Goal: Find specific page/section: Find specific page/section

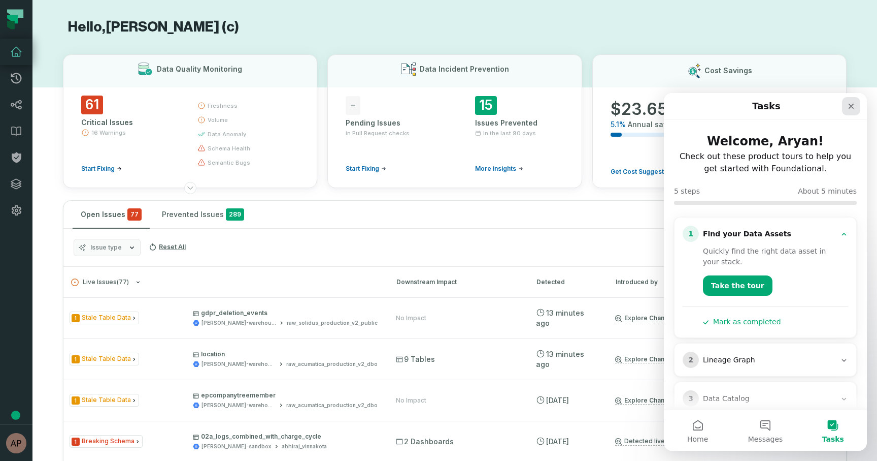
click at [852, 108] on icon "Close" at bounding box center [851, 106] width 8 height 8
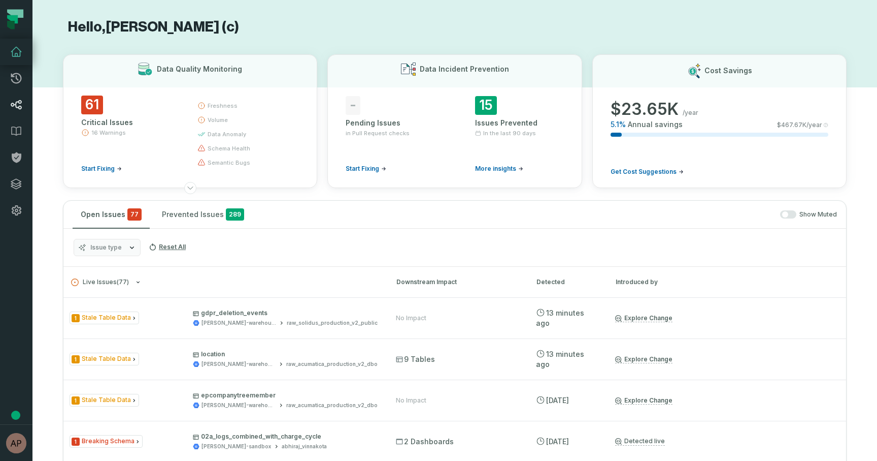
click at [17, 102] on icon at bounding box center [16, 104] width 11 height 9
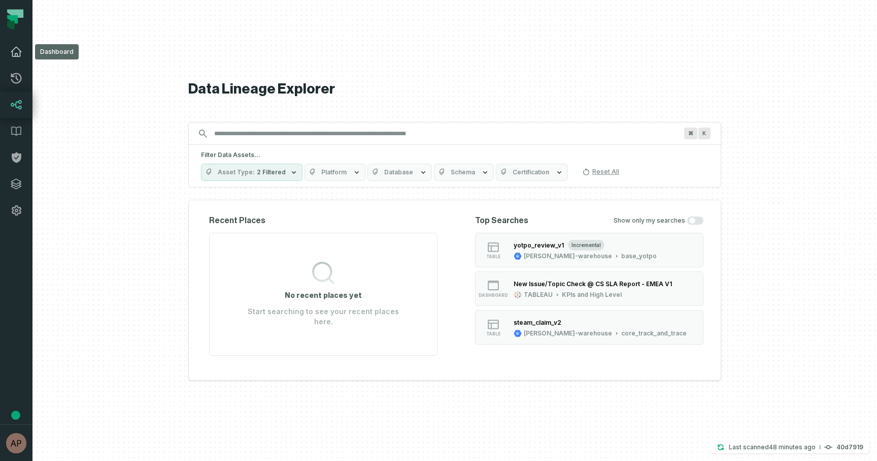
click at [13, 59] on link "Dashboard" at bounding box center [16, 52] width 32 height 26
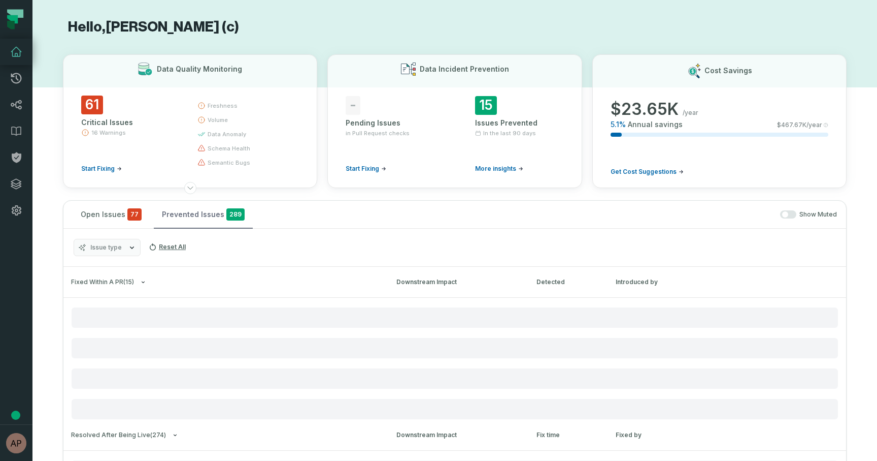
click at [210, 219] on button "Prevented Issues 289" at bounding box center [203, 214] width 99 height 27
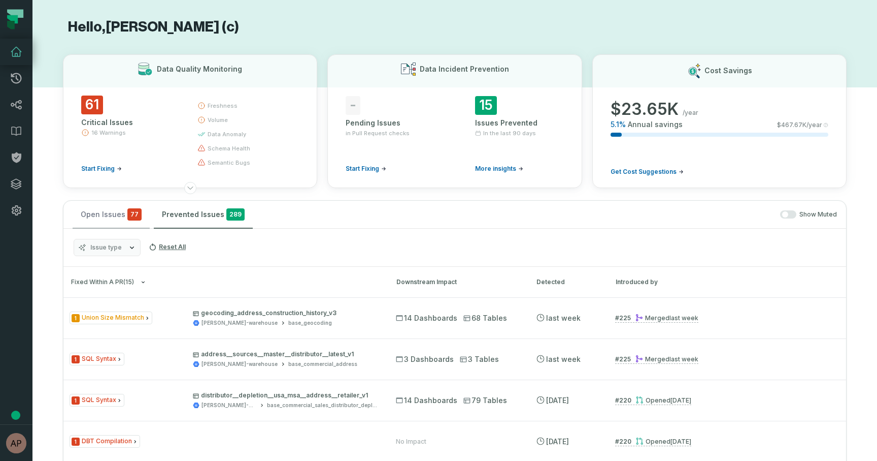
click at [123, 217] on button "Open Issues 77" at bounding box center [111, 214] width 77 height 27
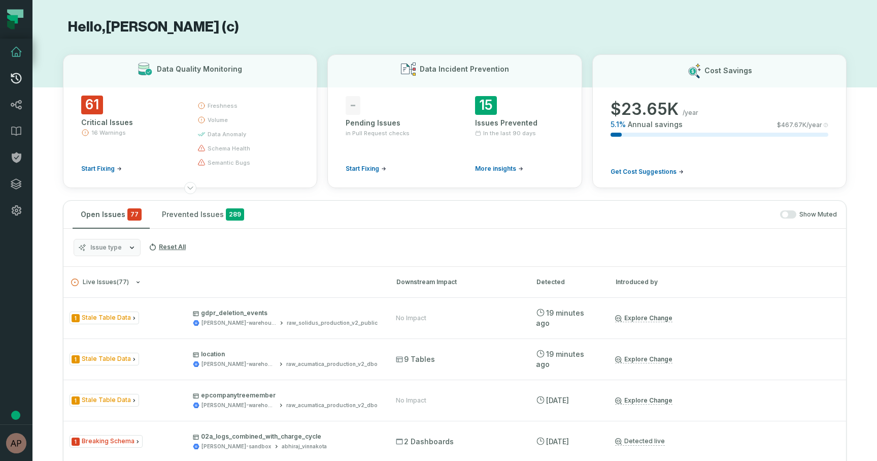
click at [13, 84] on icon at bounding box center [16, 78] width 12 height 12
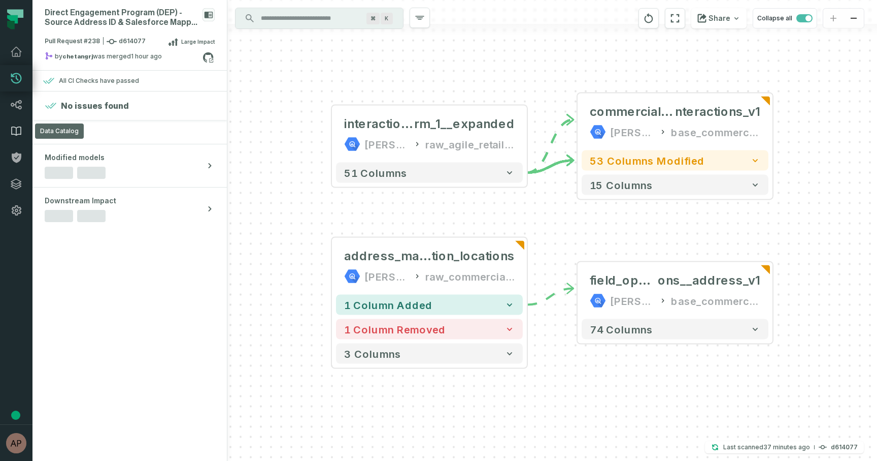
click at [19, 135] on icon at bounding box center [16, 131] width 12 height 12
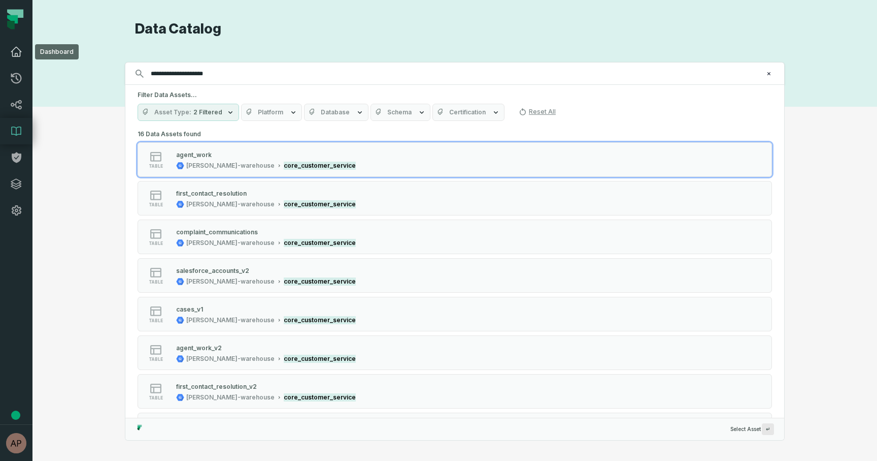
type input "**********"
click at [14, 54] on icon at bounding box center [16, 52] width 12 height 12
